Goal: Task Accomplishment & Management: Complete application form

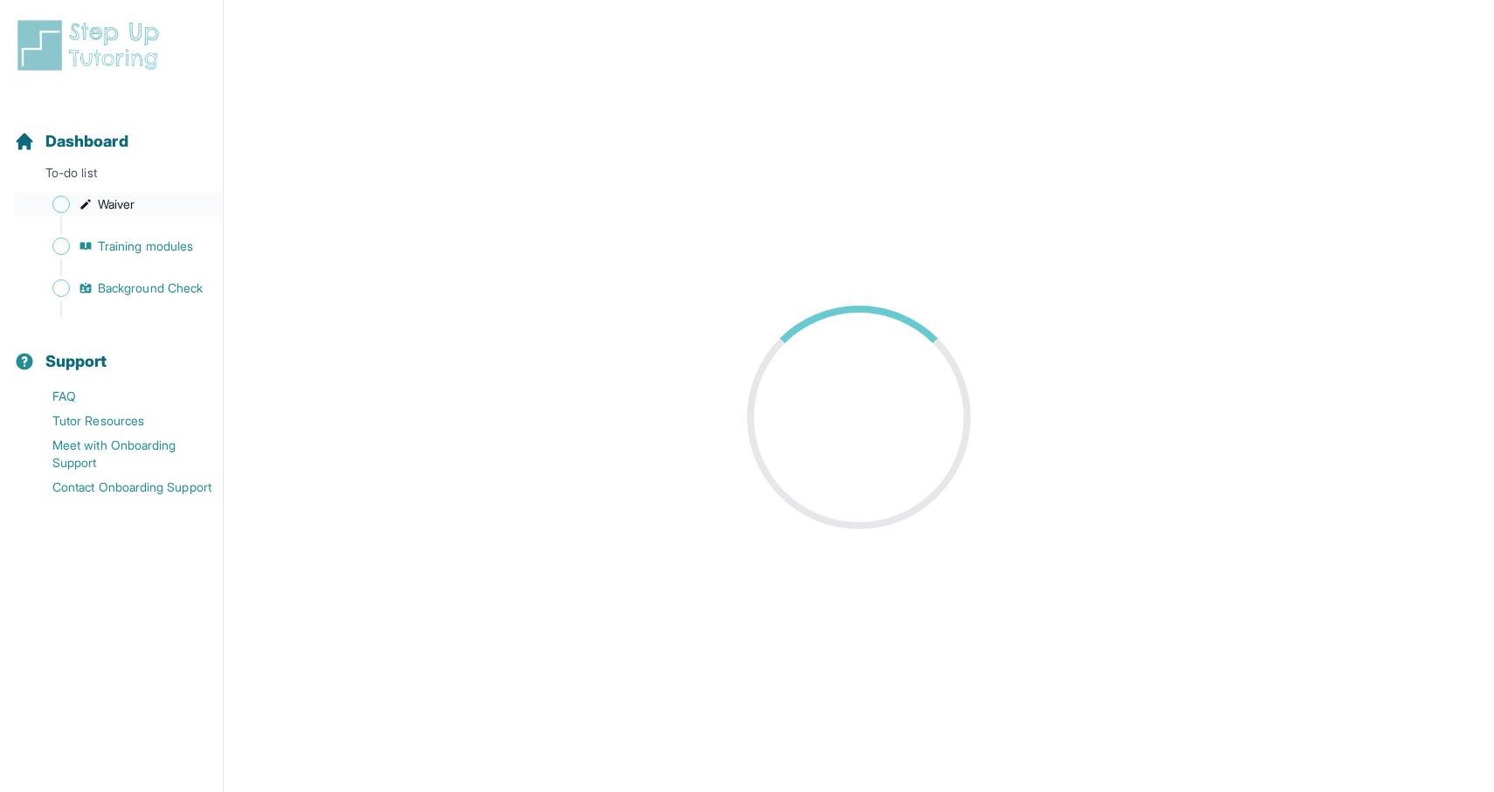
click at [100, 204] on span "Waiver" at bounding box center [116, 204] width 37 height 17
